Goal: Register for event/course

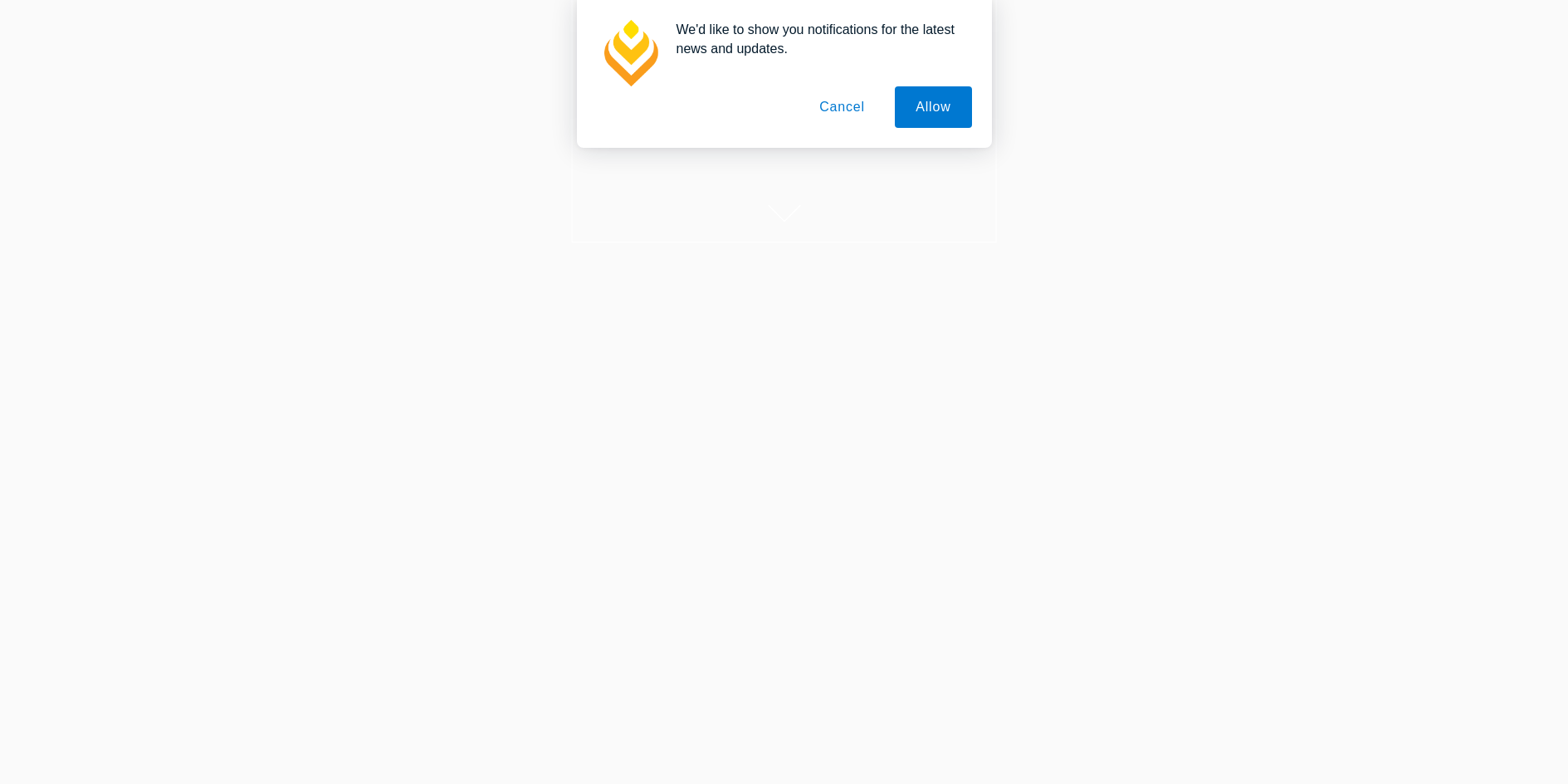
scroll to position [332, 0]
click at [826, 108] on button "Cancel" at bounding box center [842, 107] width 87 height 41
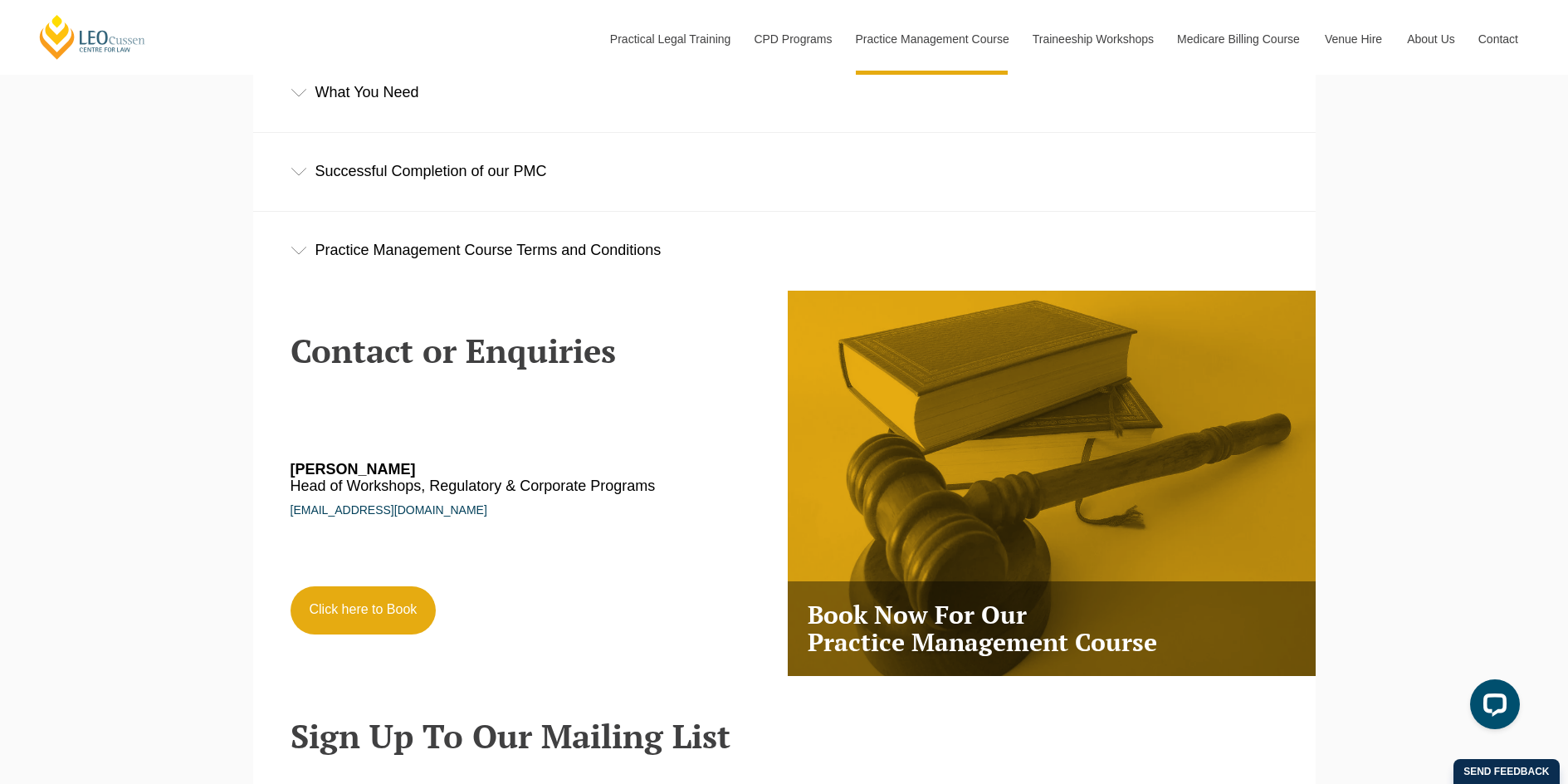
scroll to position [2823, 0]
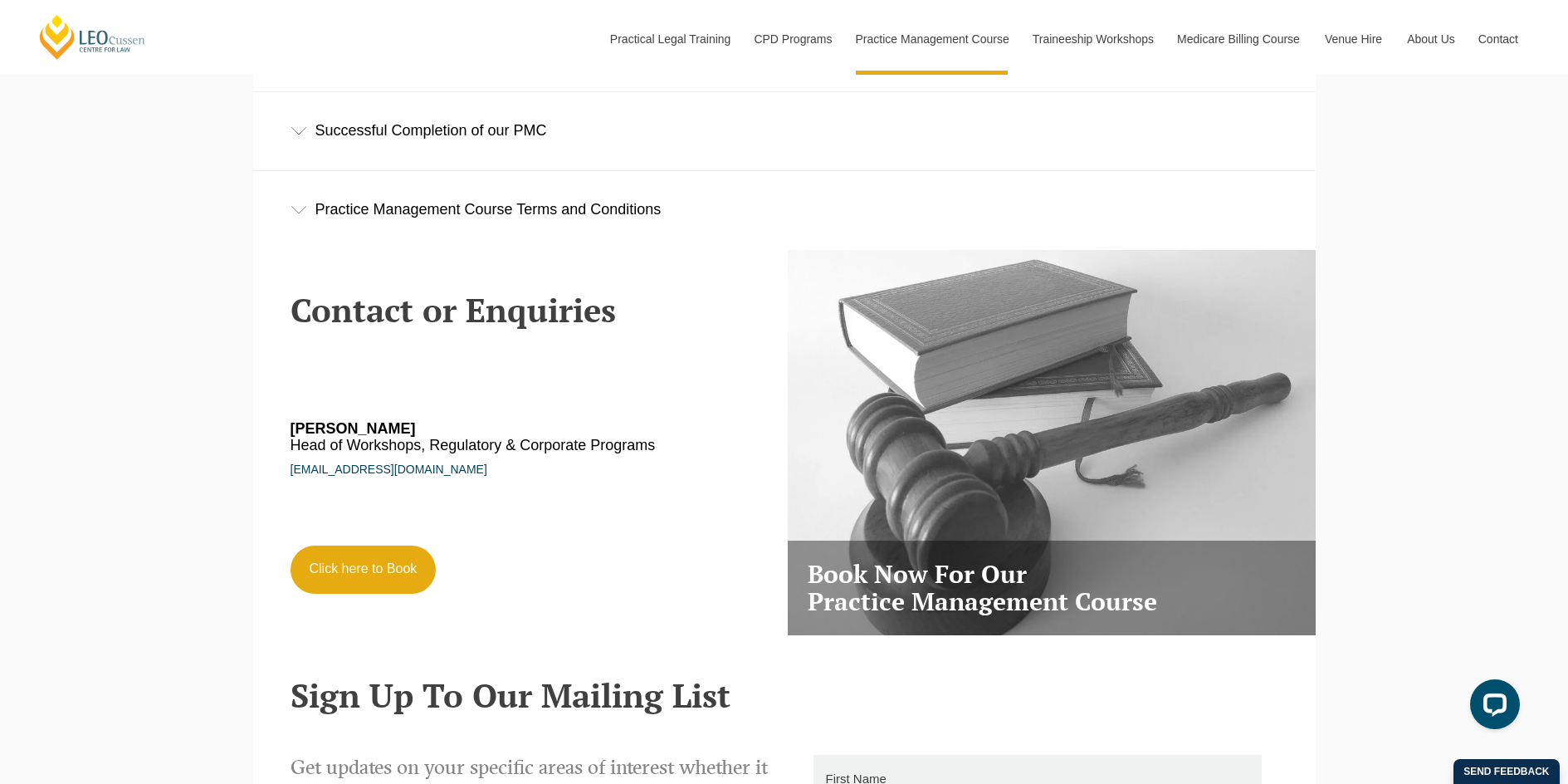
click at [917, 472] on link "Book Now For Our Practice Management Course" at bounding box center [1051, 442] width 528 height 385
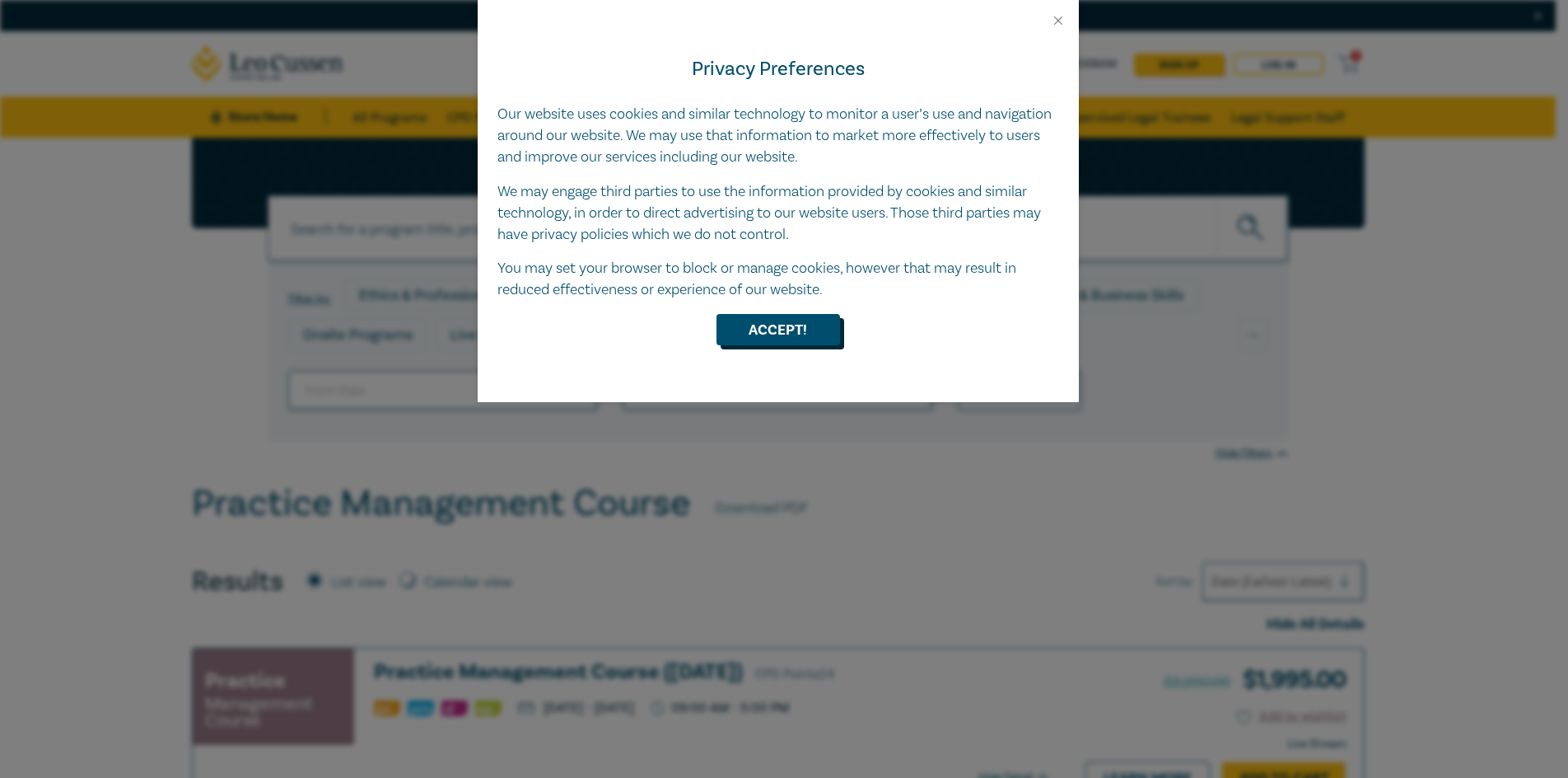
click at [762, 335] on button "Accept!" at bounding box center [779, 329] width 124 height 31
